Goal: Task Accomplishment & Management: Use online tool/utility

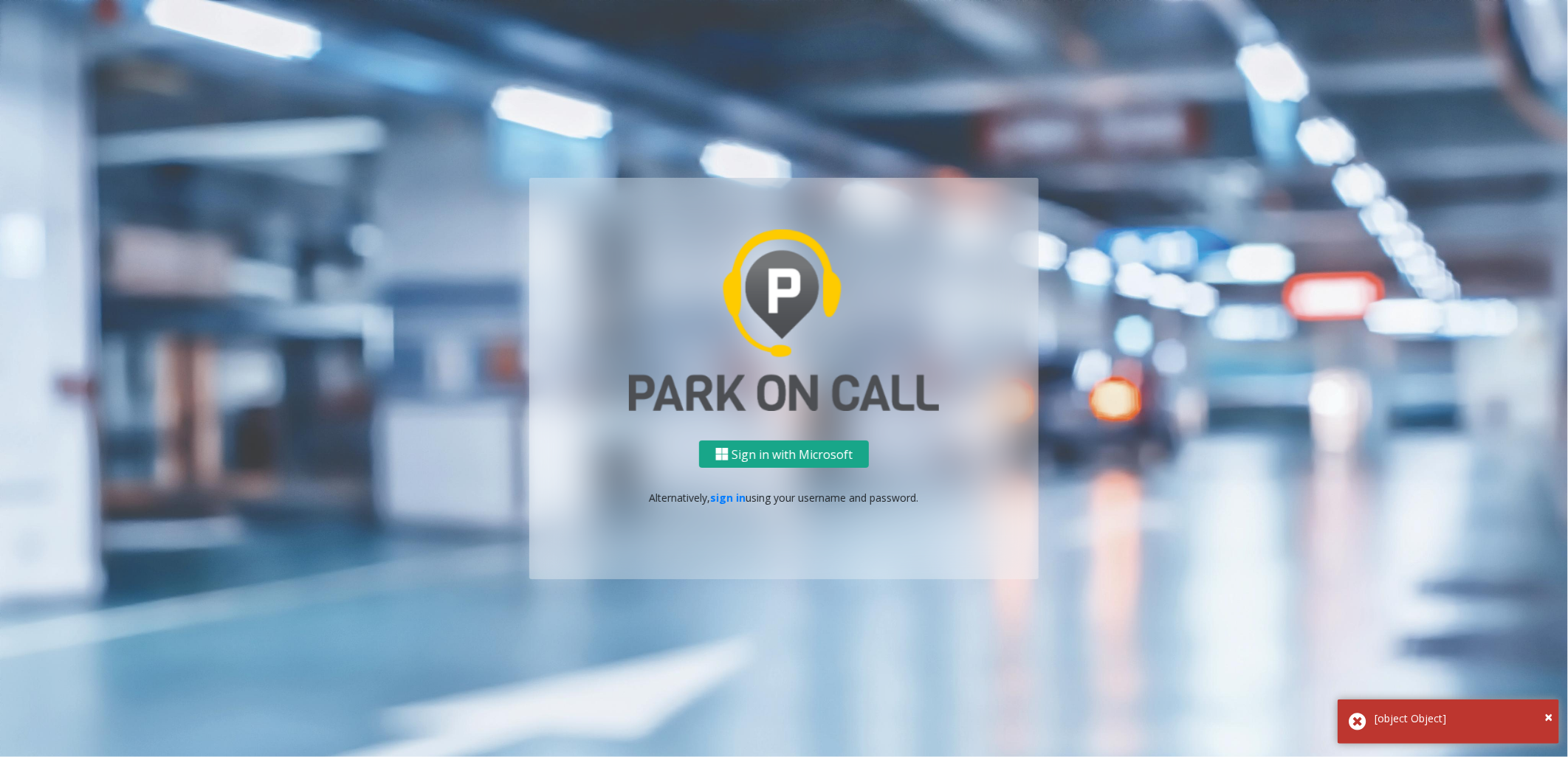
click at [815, 459] on button "Sign in with Microsoft" at bounding box center [784, 455] width 169 height 27
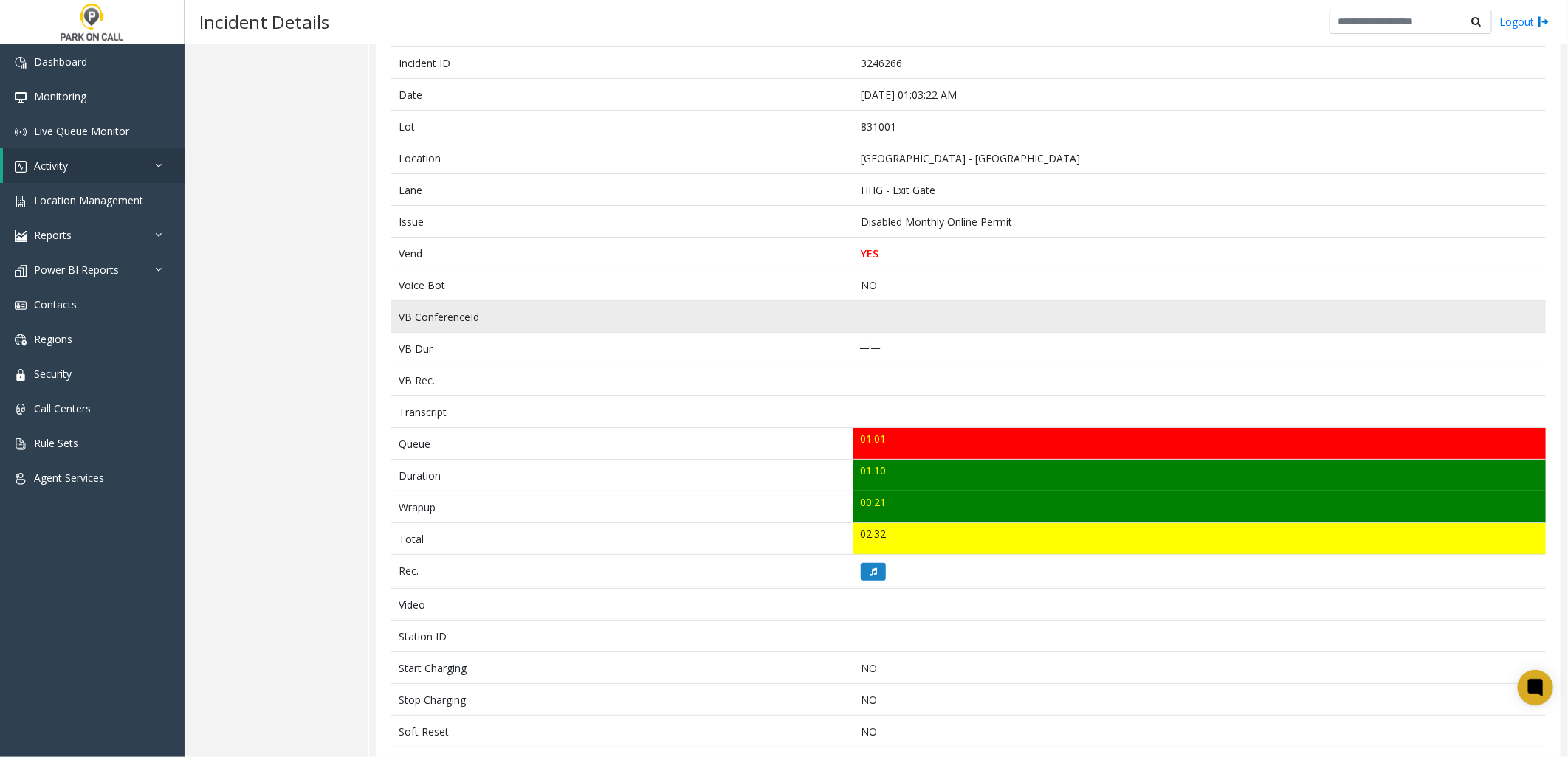
scroll to position [164, 0]
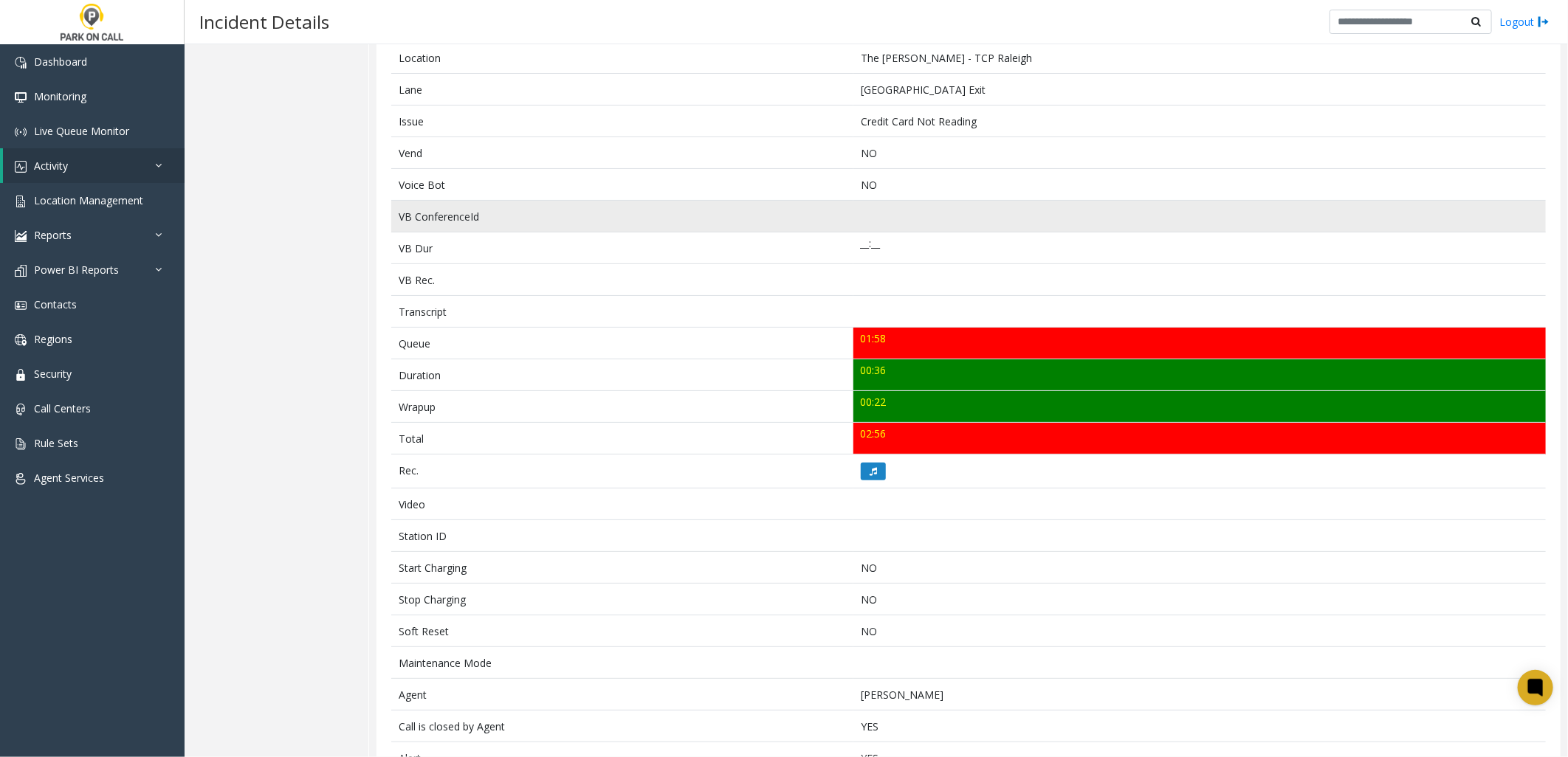
scroll to position [312, 0]
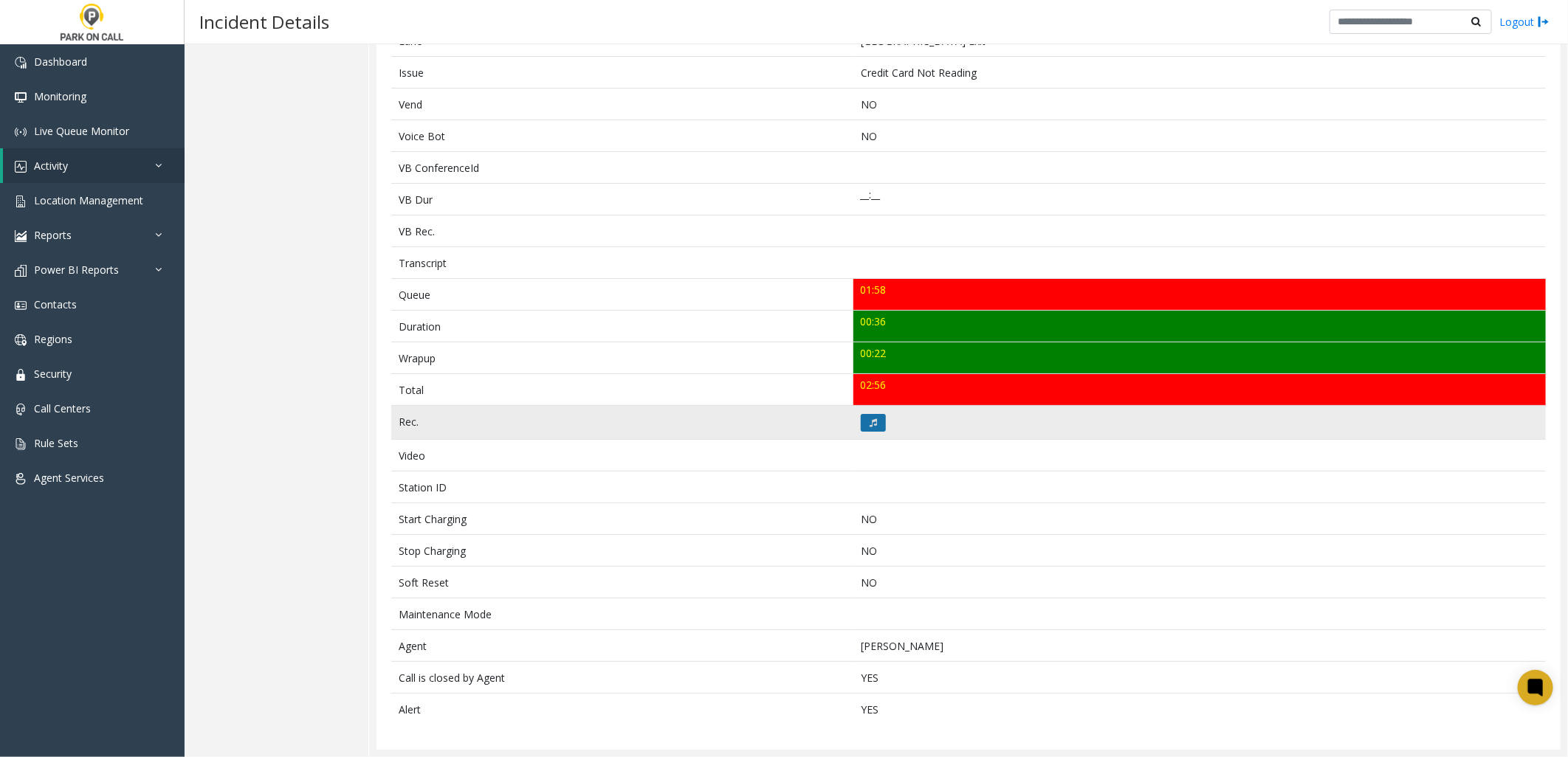
click at [869, 424] on icon at bounding box center [873, 423] width 7 height 9
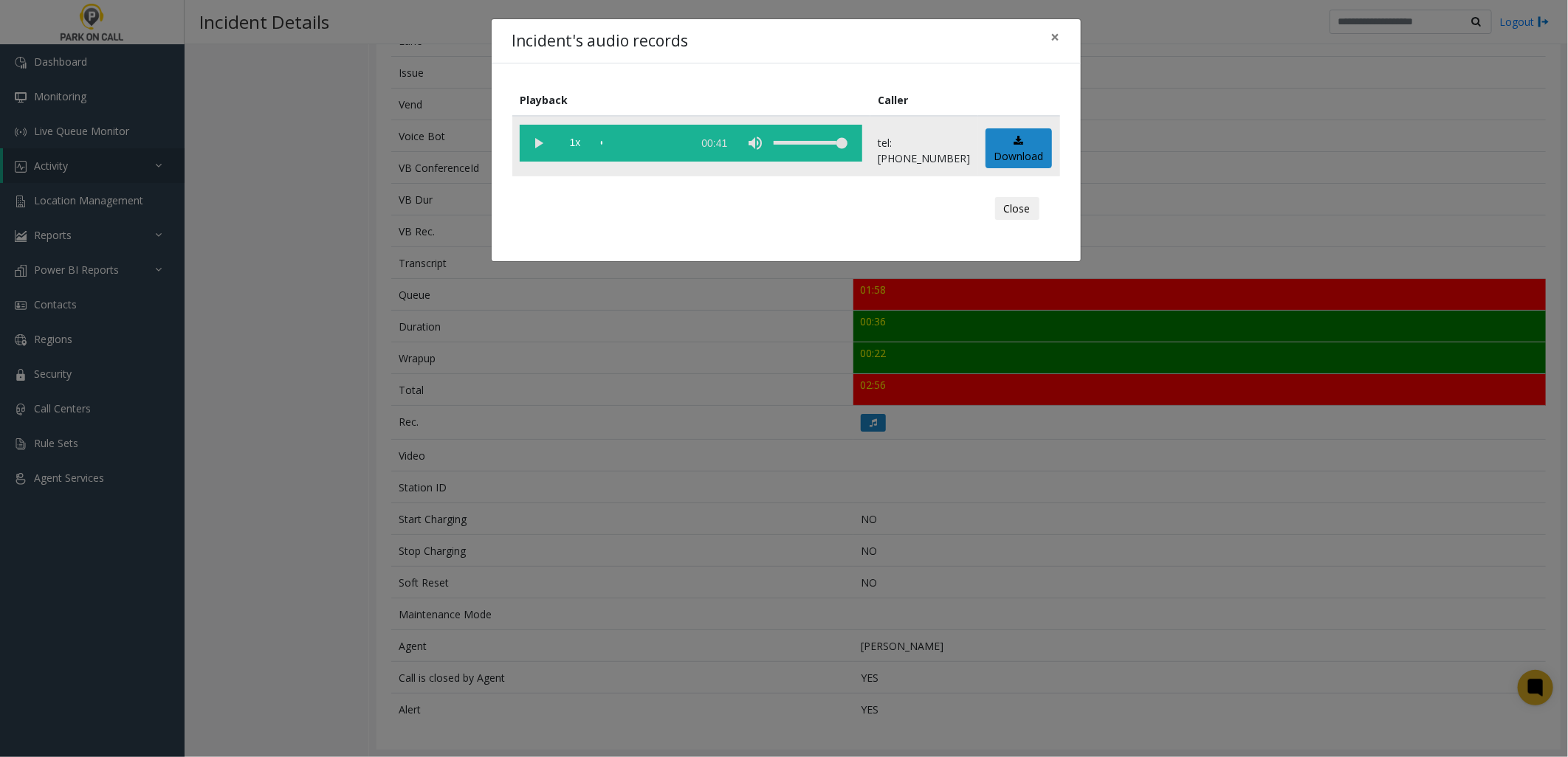
click at [538, 138] on vg-play-pause at bounding box center [538, 143] width 37 height 37
click at [579, 142] on span "1x" at bounding box center [575, 143] width 37 height 37
click at [662, 392] on div "Incident's audio records × Playback Caller 1.5x 00:41 tel:0030059002 Download C…" at bounding box center [784, 378] width 1568 height 757
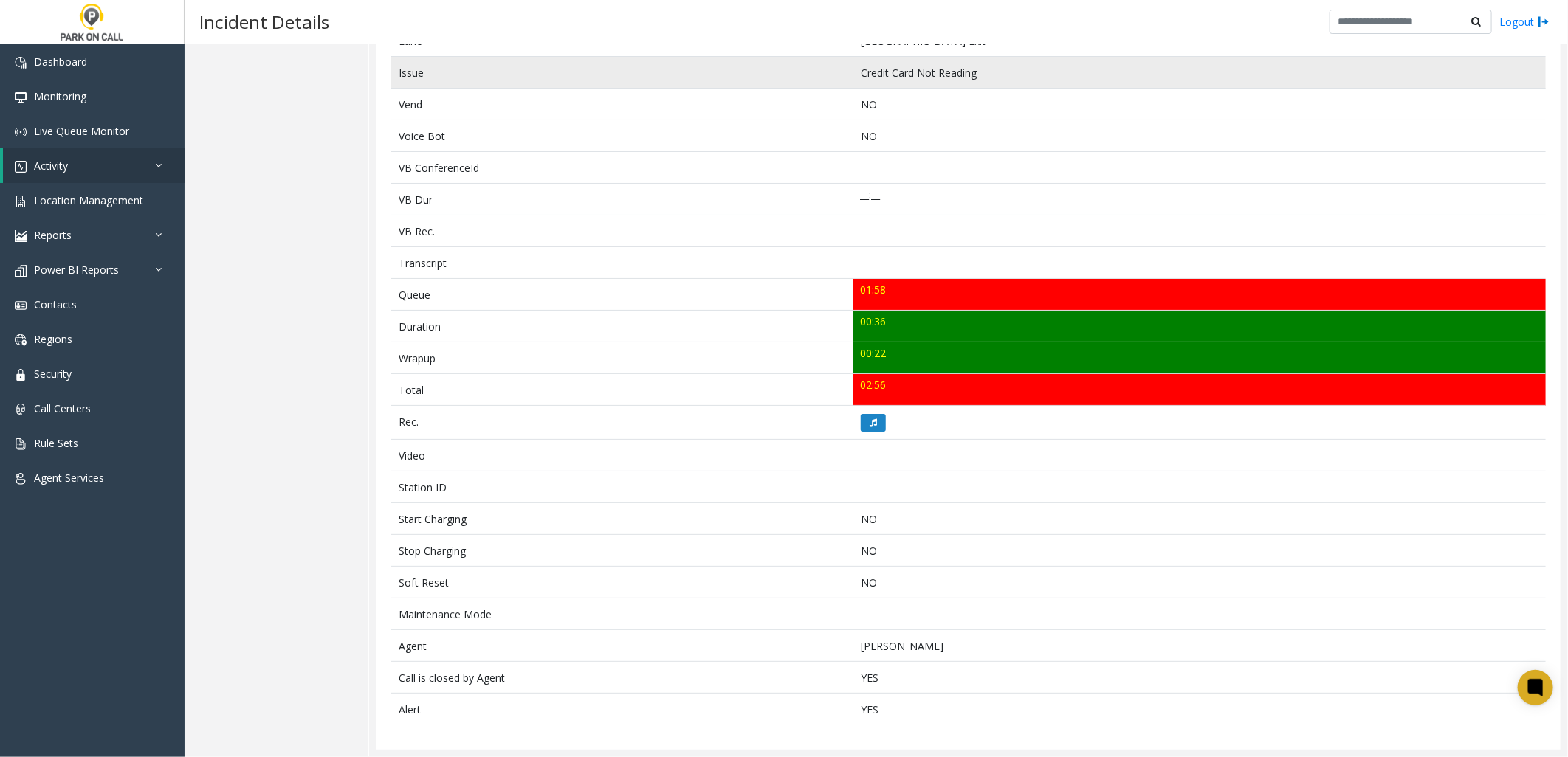
scroll to position [0, 0]
